Goal: Task Accomplishment & Management: Use online tool/utility

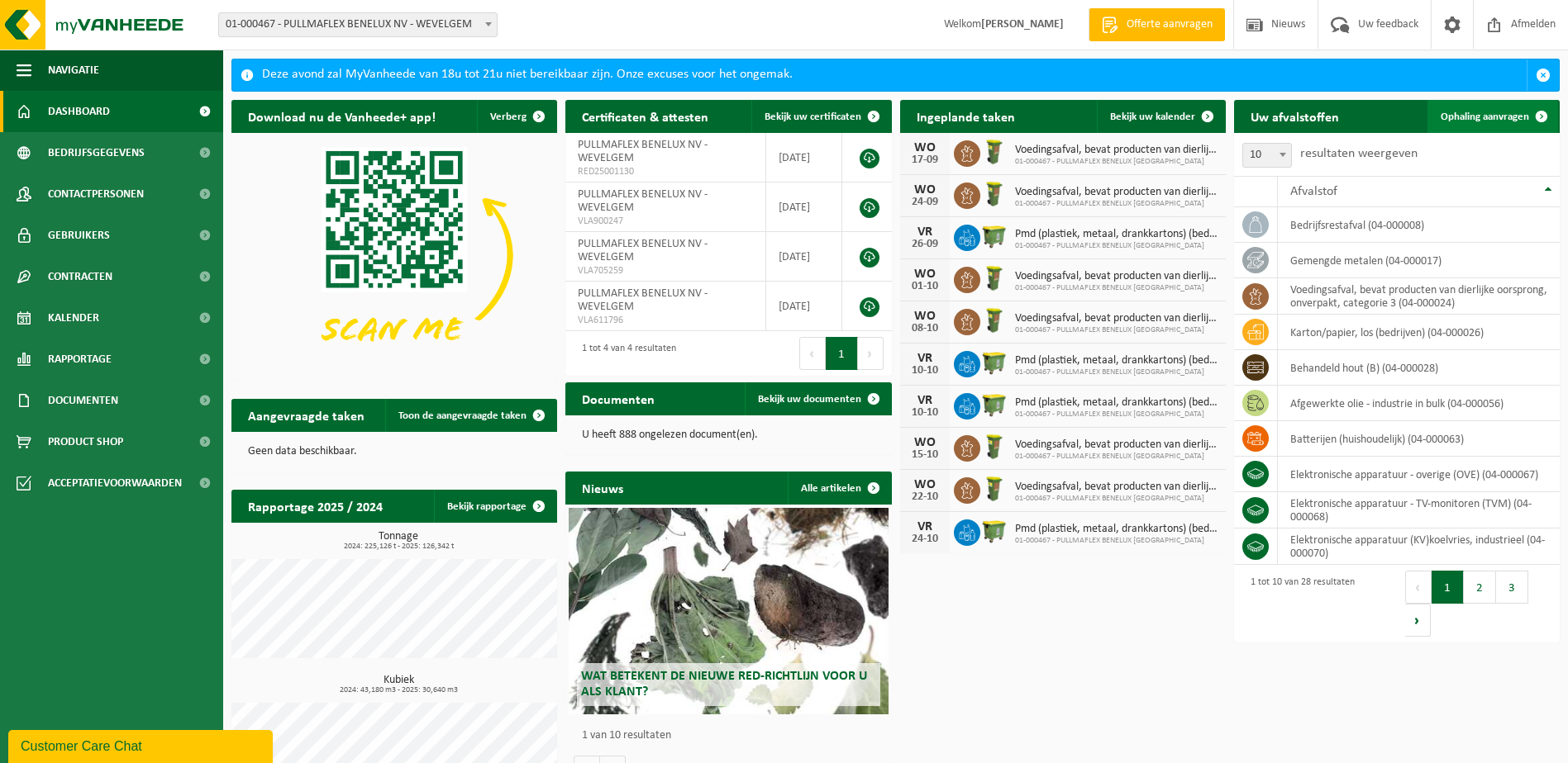
click at [1472, 114] on span "Ophaling aanvragen" at bounding box center [1485, 117] width 88 height 11
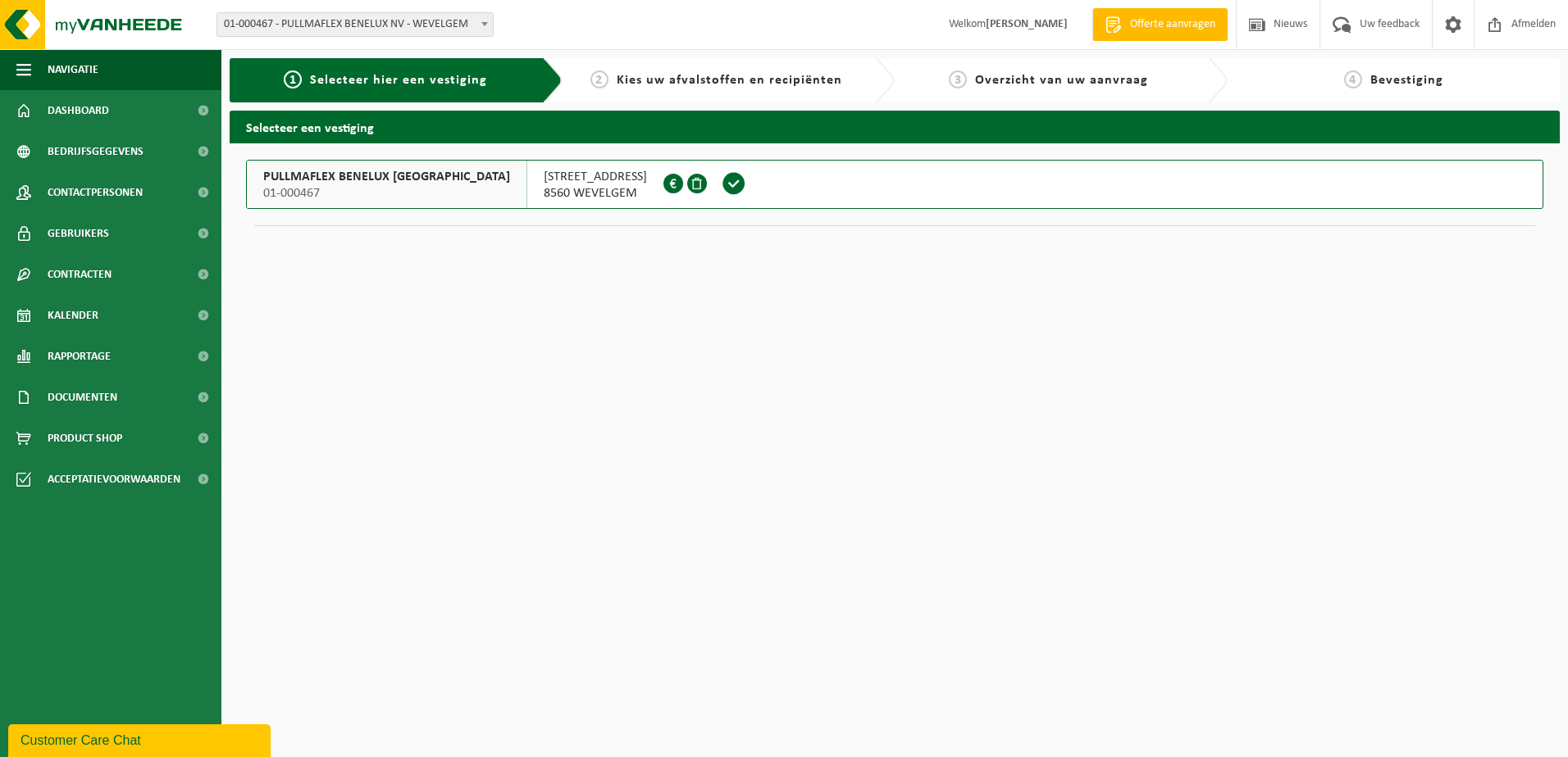
click at [697, 178] on button "PULLMAFLEX BENELUX NV 01-000467 [STREET_ADDRESS][GEOGRAPHIC_DATA]" at bounding box center [895, 185] width 1297 height 49
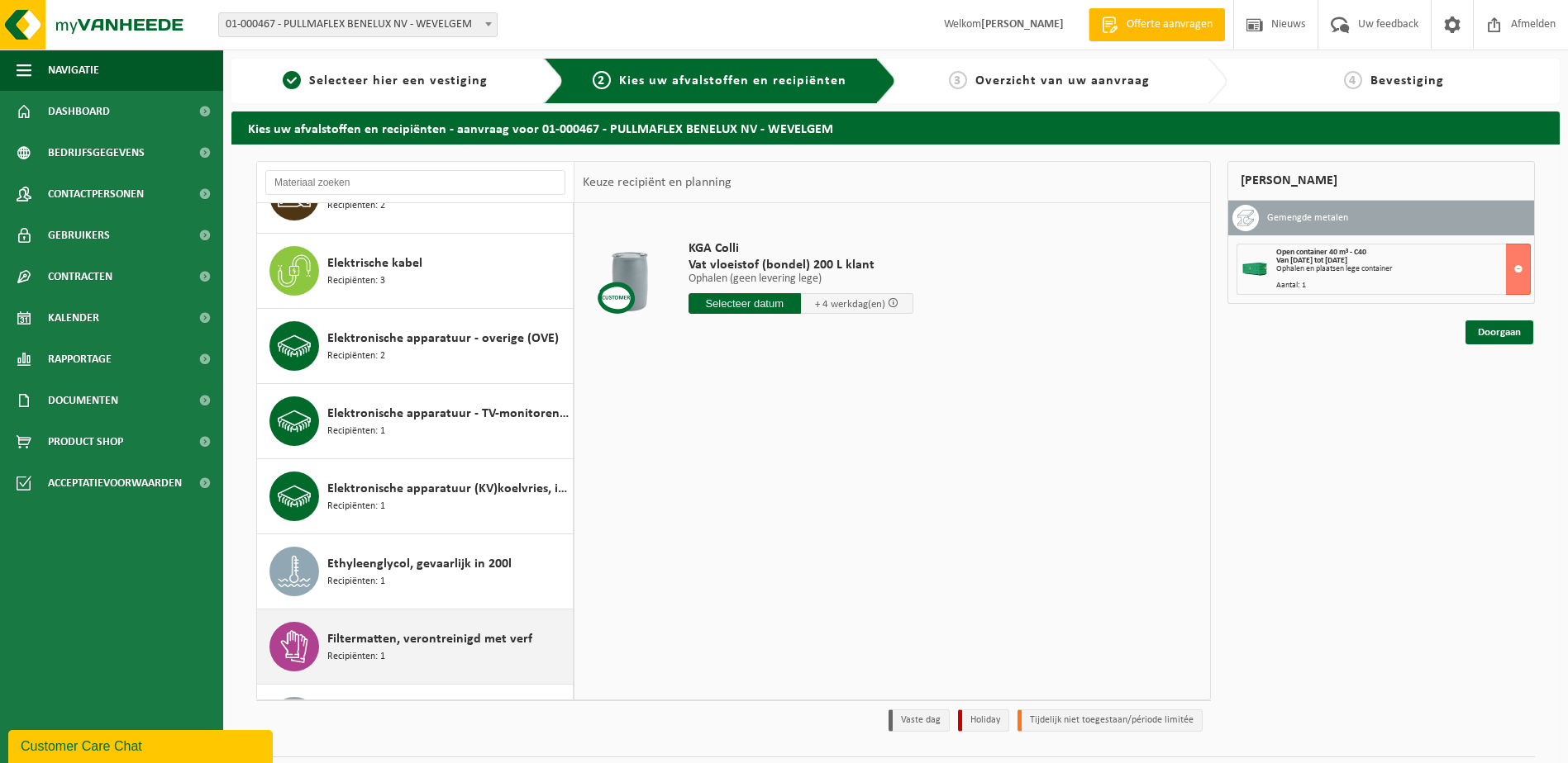
scroll to position [744, 0]
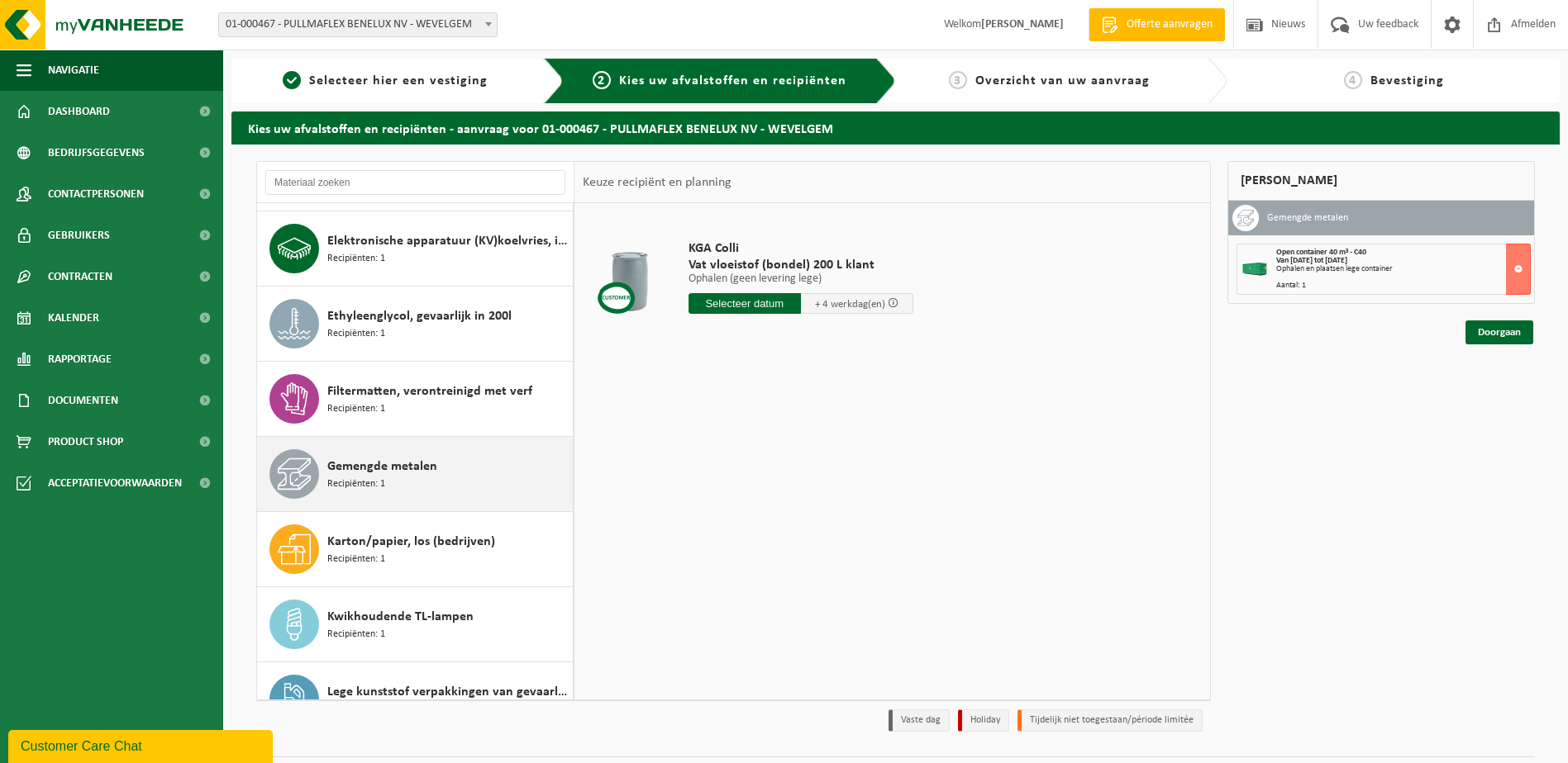
click at [369, 460] on span "Gemengde metalen" at bounding box center [382, 467] width 110 height 20
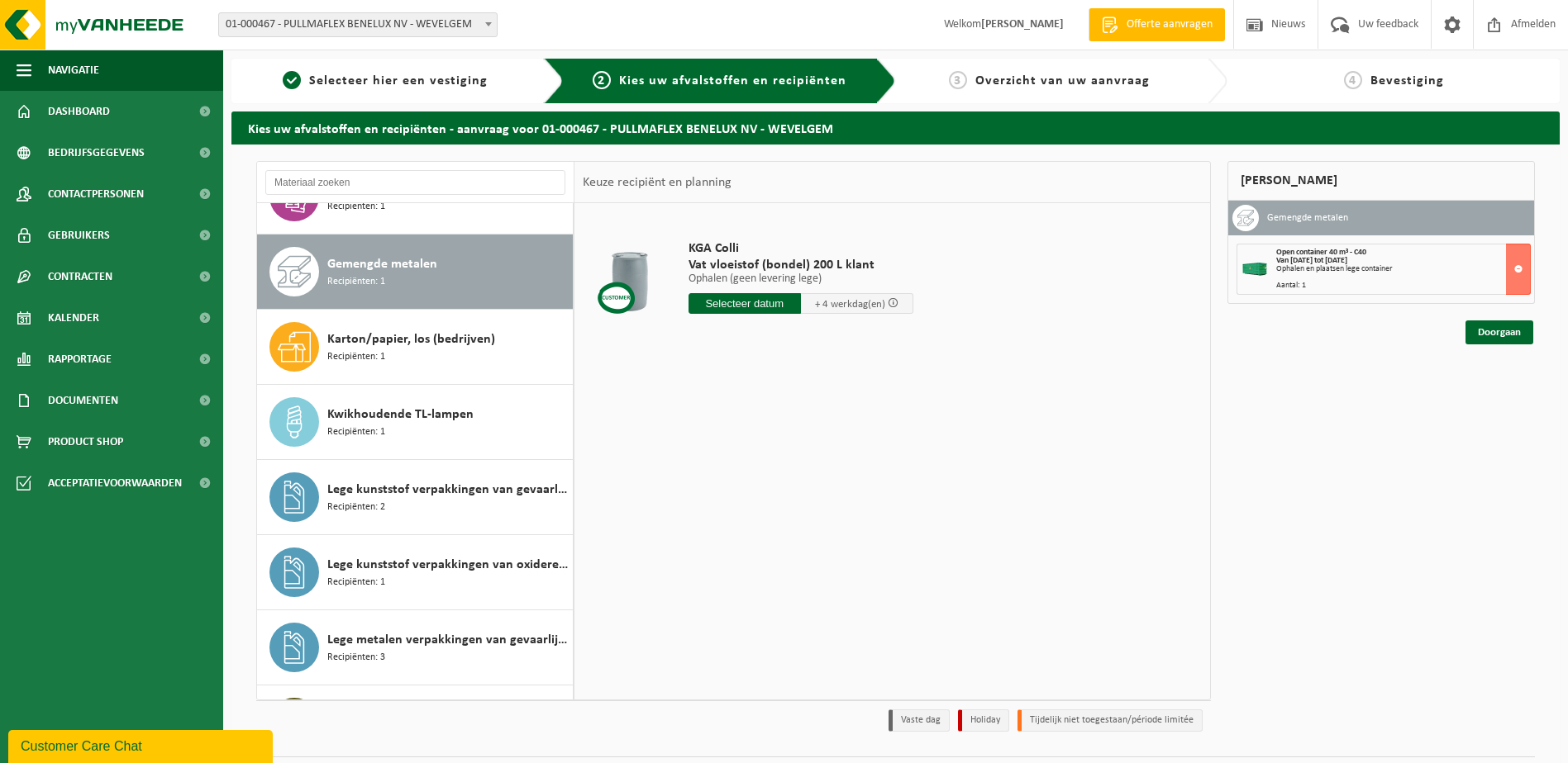
scroll to position [978, 0]
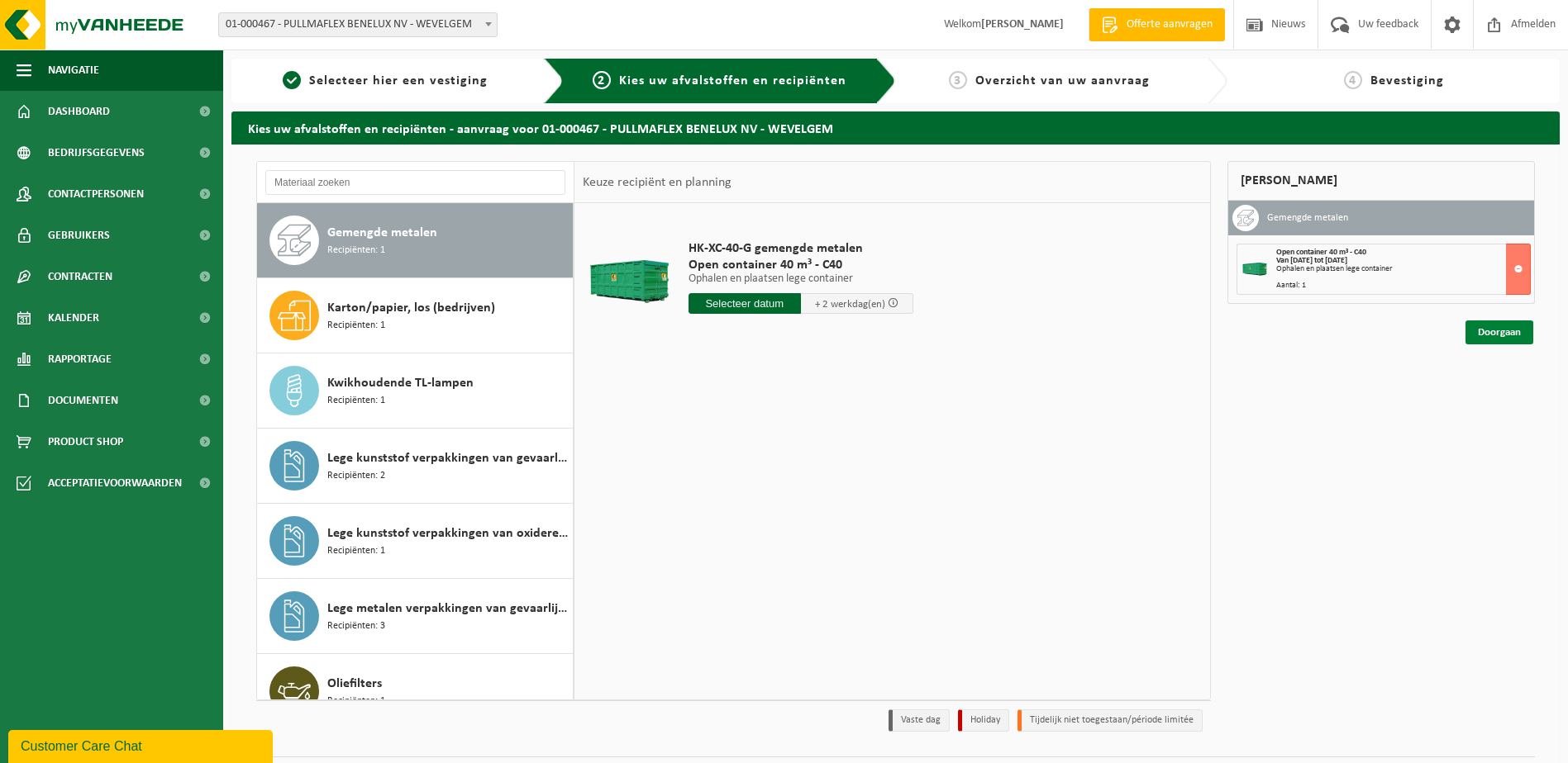
click at [1491, 329] on link "Doorgaan" at bounding box center [1499, 333] width 68 height 24
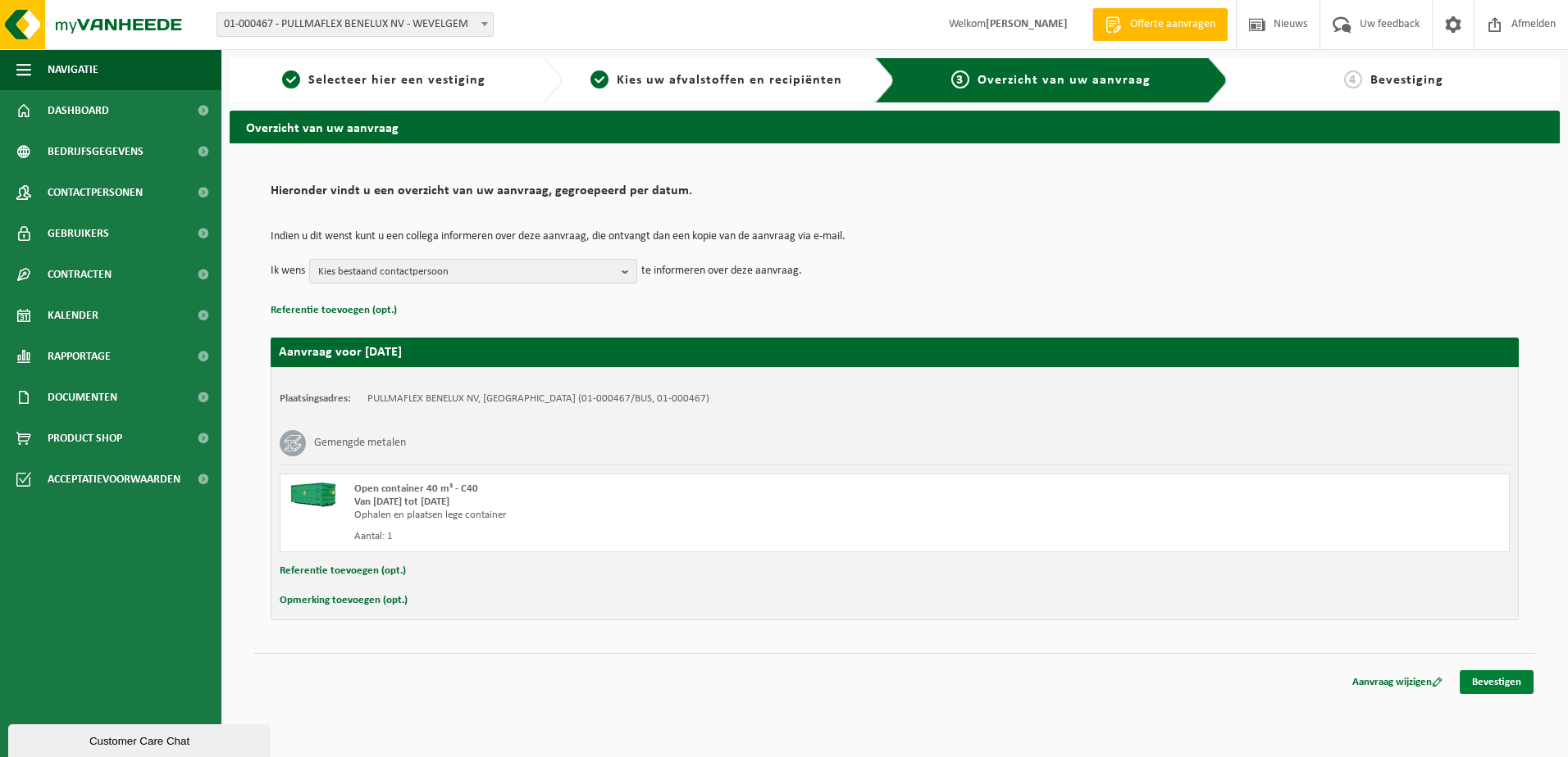
click at [1493, 685] on link "Bevestigen" at bounding box center [1497, 682] width 74 height 24
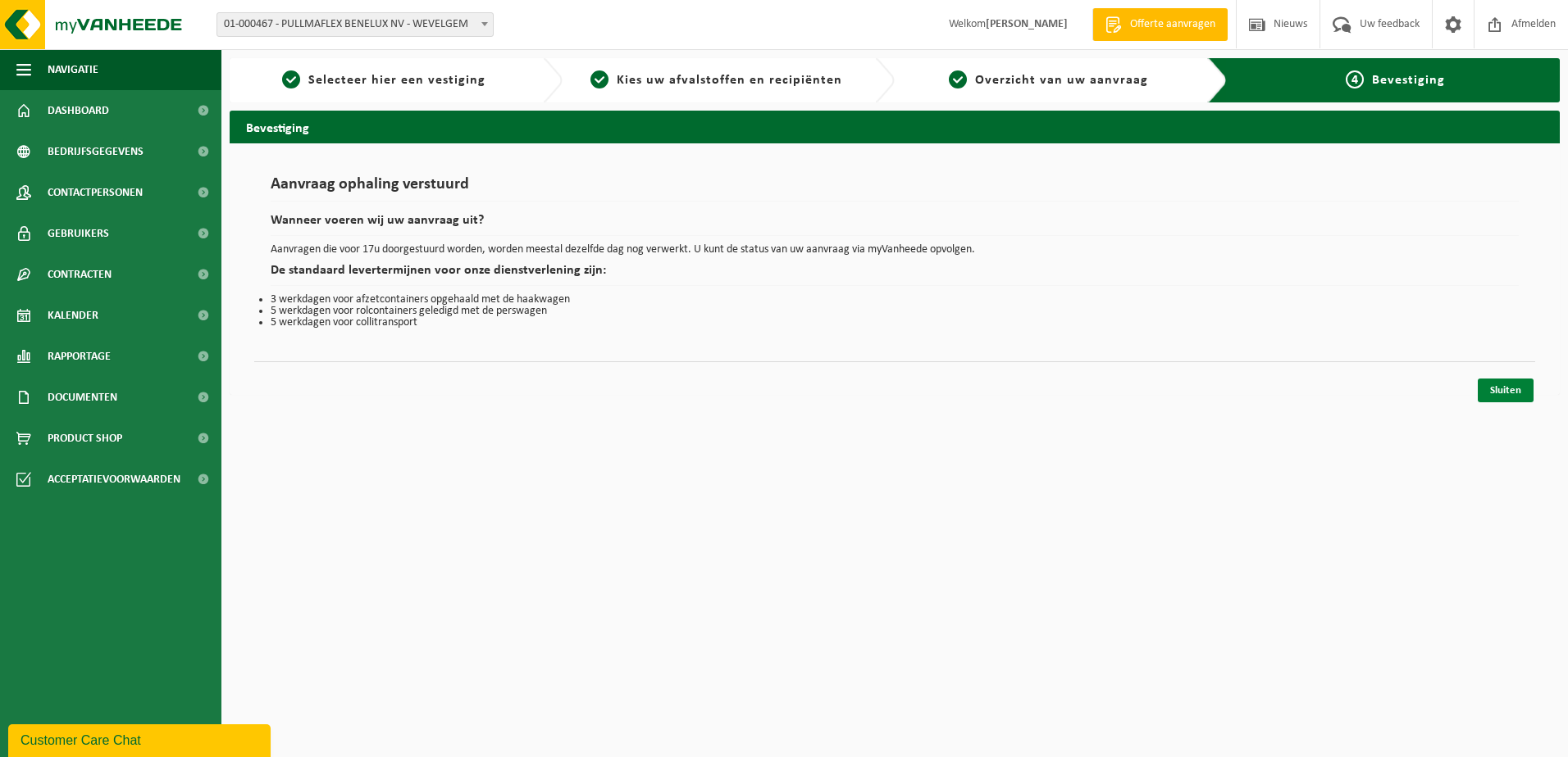
click at [1523, 392] on link "Sluiten" at bounding box center [1505, 390] width 56 height 24
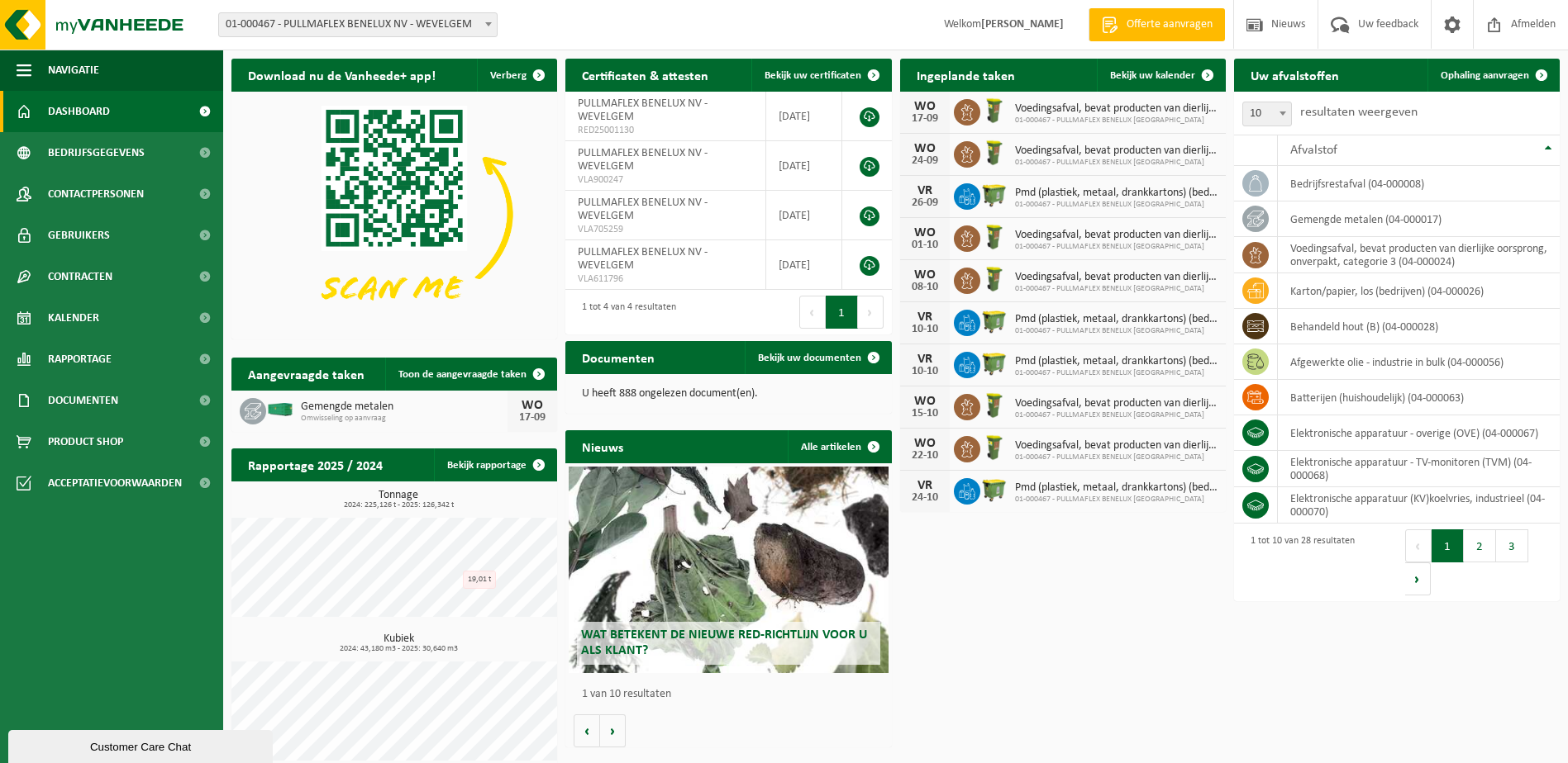
click at [1020, 666] on div "Download nu de Vanheede+ app! Verberg Certificaten & attesten Bekijk uw certifi…" at bounding box center [896, 414] width 1337 height 727
